Goal: Task Accomplishment & Management: Manage account settings

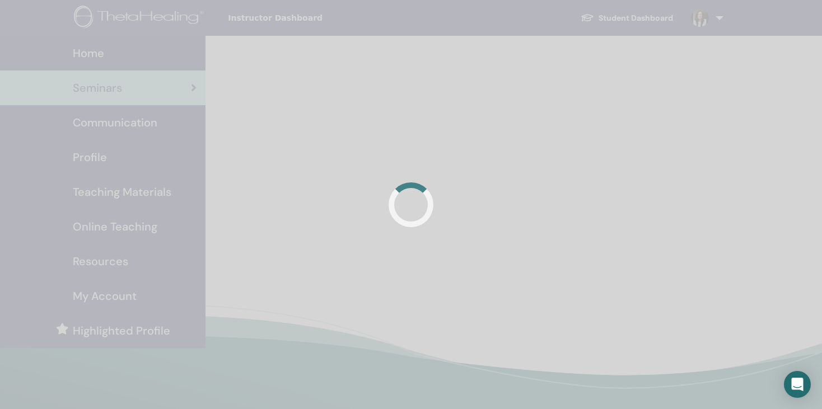
click at [264, 138] on div at bounding box center [411, 204] width 822 height 409
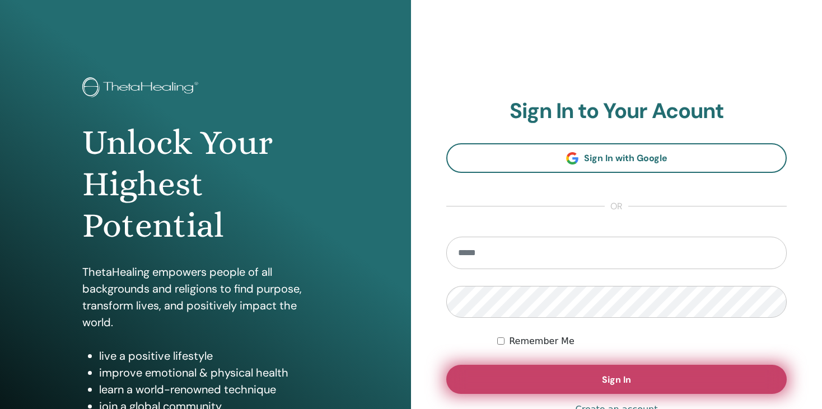
type input "**********"
click at [616, 378] on span "Sign In" at bounding box center [616, 380] width 29 height 12
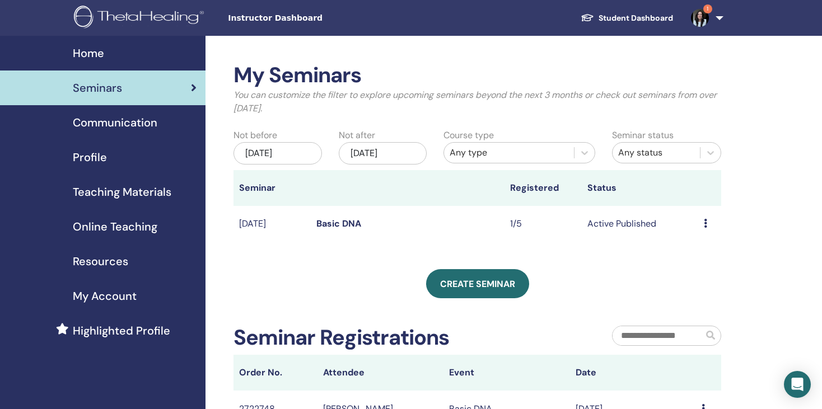
click at [352, 222] on link "Basic DNA" at bounding box center [339, 224] width 45 height 12
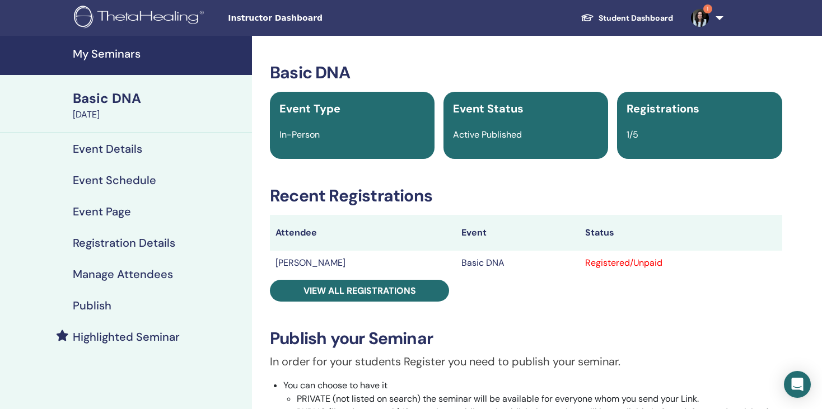
click at [310, 264] on td "Szabo Andrea" at bounding box center [363, 263] width 186 height 25
click at [461, 263] on td "Basic DNA" at bounding box center [518, 263] width 124 height 25
click at [699, 22] on img at bounding box center [700, 18] width 18 height 18
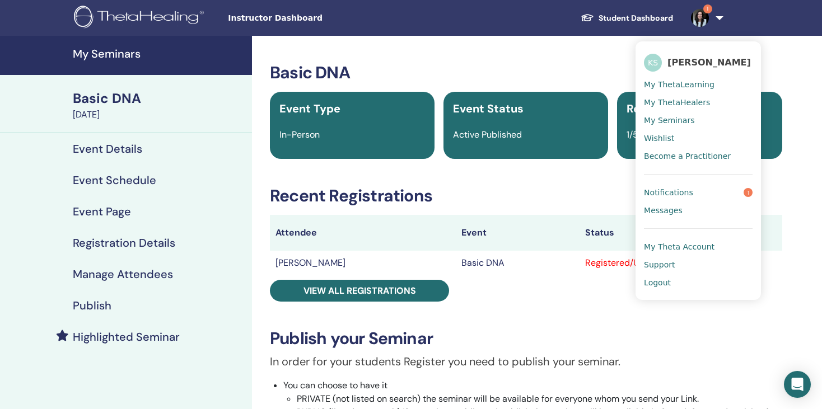
click at [673, 188] on span "Notifications" at bounding box center [668, 193] width 49 height 10
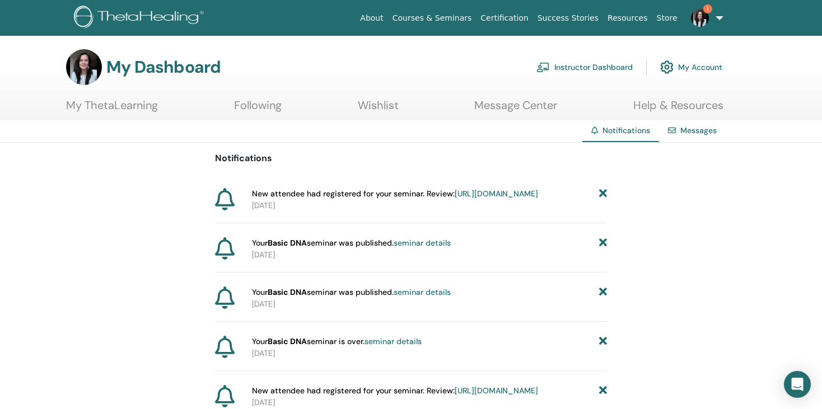
click at [562, 69] on link "Instructor Dashboard" at bounding box center [585, 67] width 96 height 25
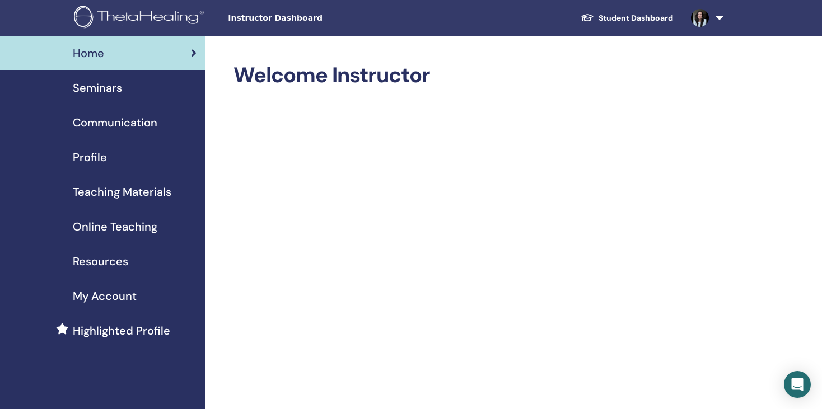
click at [103, 94] on span "Seminars" at bounding box center [97, 88] width 49 height 17
